Goal: Information Seeking & Learning: Learn about a topic

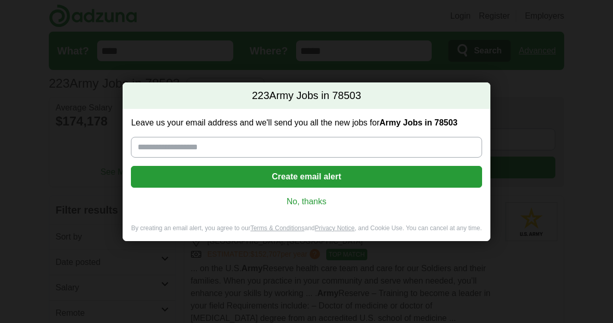
click at [321, 207] on link "No, thanks" at bounding box center [306, 201] width 334 height 11
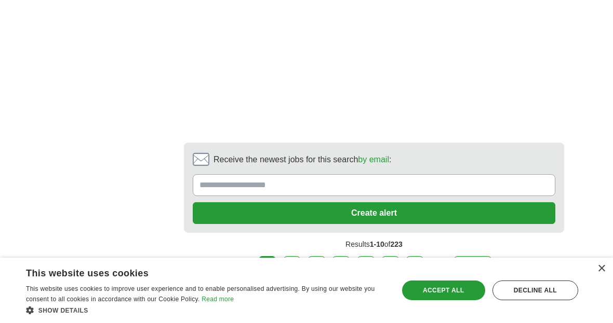
scroll to position [2067, 0]
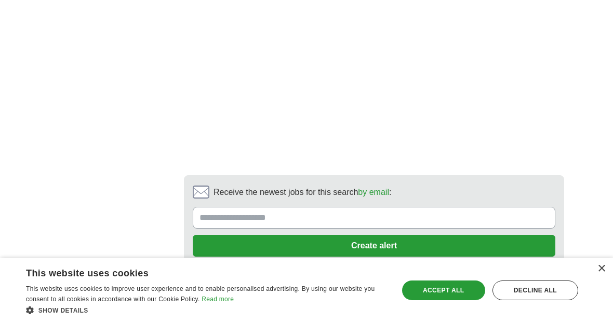
click at [478, 289] on link "next ❯" at bounding box center [472, 300] width 38 height 22
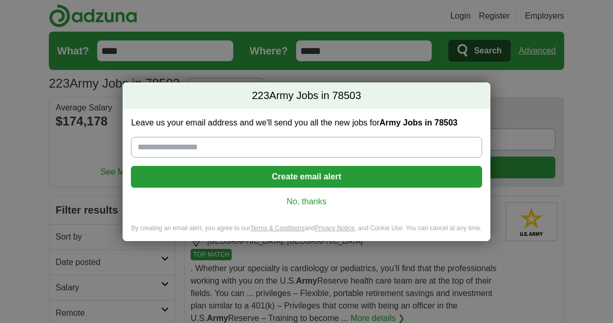
click at [314, 207] on link "No, thanks" at bounding box center [306, 201] width 334 height 11
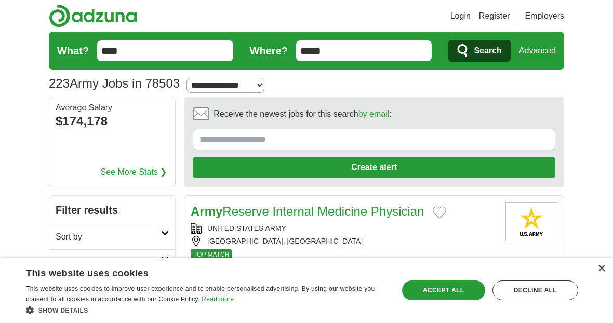
click at [148, 57] on input "****" at bounding box center [165, 50] width 136 height 21
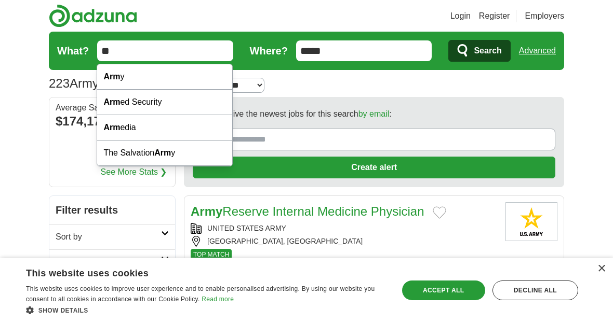
type input "*"
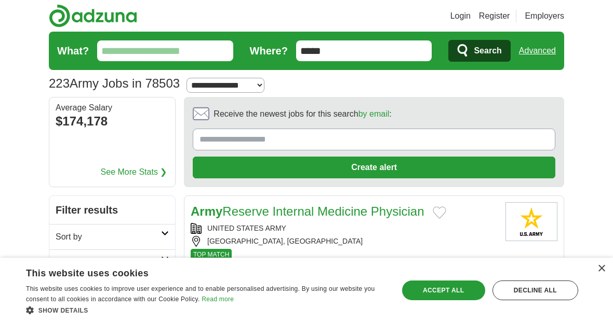
click at [479, 51] on button "Search" at bounding box center [479, 51] width 62 height 22
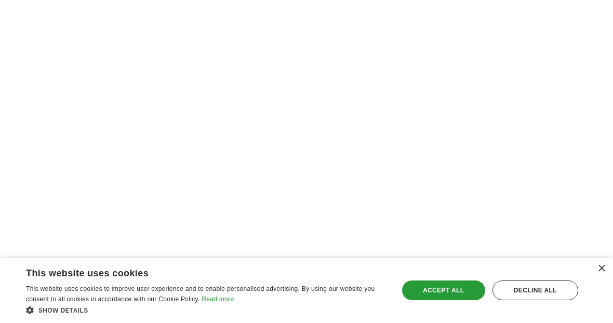
scroll to position [2018, 0]
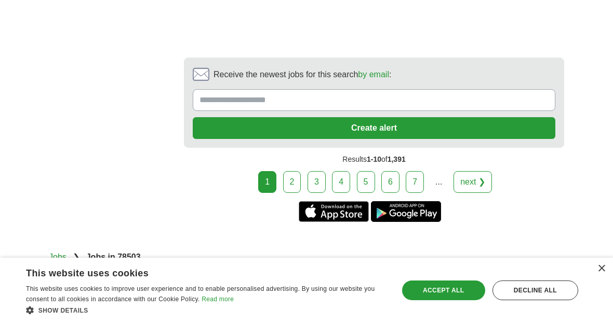
click at [473, 184] on link "next ❯" at bounding box center [472, 182] width 38 height 22
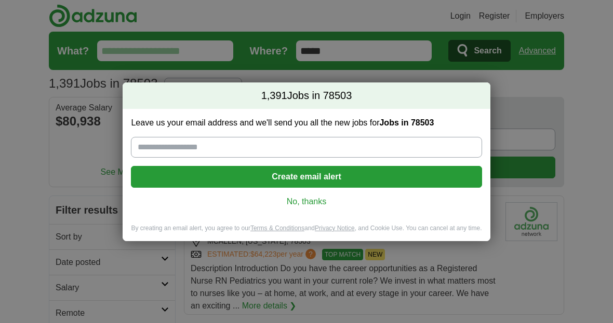
click at [318, 207] on link "No, thanks" at bounding box center [306, 201] width 334 height 11
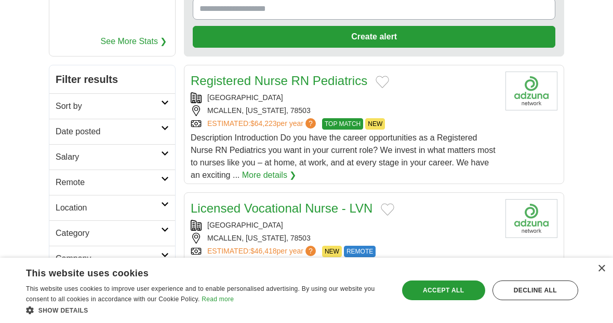
scroll to position [135, 0]
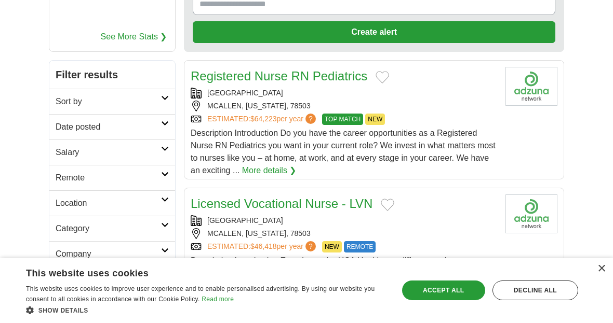
click at [115, 177] on h2 "Remote" at bounding box center [108, 178] width 105 height 12
click at [110, 179] on h2 "Remote" at bounding box center [108, 178] width 105 height 12
click at [92, 152] on h2 "Salary" at bounding box center [108, 152] width 105 height 12
click at [97, 154] on h2 "Salary" at bounding box center [108, 152] width 105 height 12
click at [111, 136] on link "Date posted" at bounding box center [112, 126] width 126 height 25
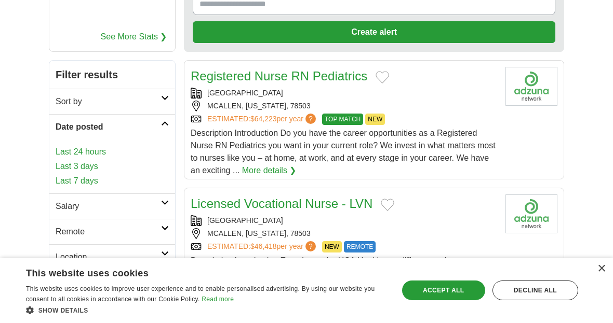
click at [115, 130] on h2 "Date posted" at bounding box center [108, 127] width 105 height 12
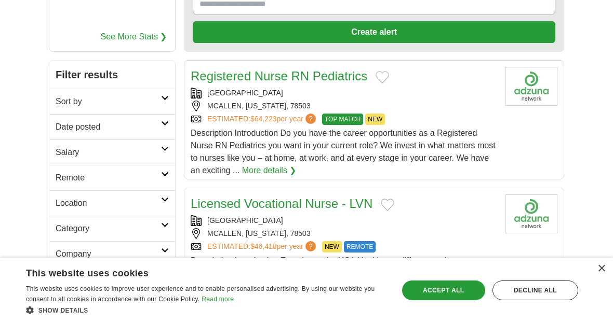
click at [110, 186] on link "Remote" at bounding box center [112, 177] width 126 height 25
click at [90, 104] on h2 "Sort by" at bounding box center [108, 102] width 105 height 12
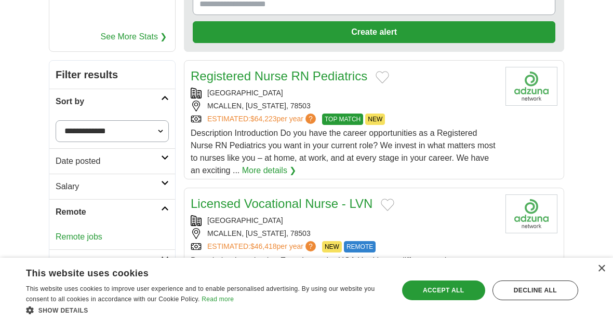
click at [101, 99] on h2 "Sort by" at bounding box center [108, 102] width 105 height 12
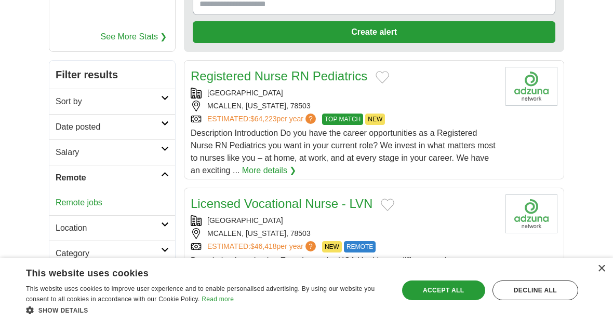
click at [85, 202] on link "Remote jobs" at bounding box center [79, 202] width 47 height 9
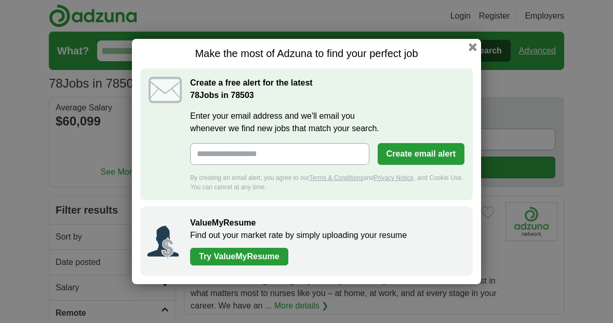
click at [472, 48] on button "button" at bounding box center [472, 47] width 8 height 8
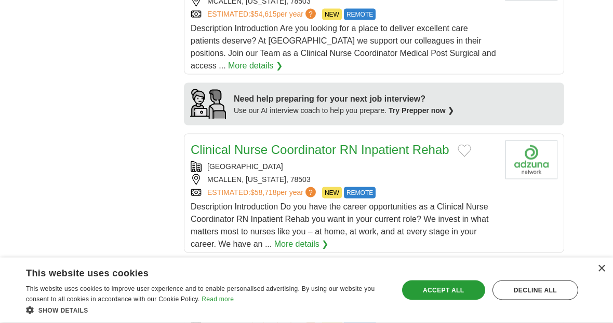
scroll to position [924, 0]
click at [597, 273] on div "×" at bounding box center [601, 269] width 8 height 8
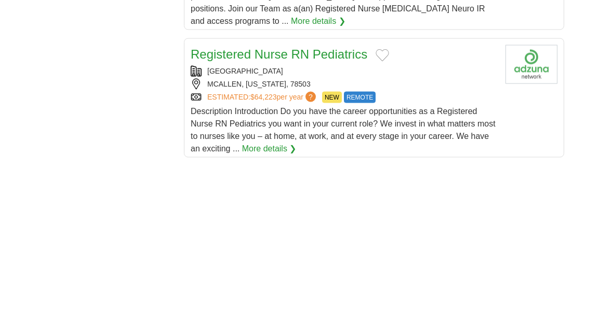
scroll to position [1401, 0]
